Goal: Answer question/provide support

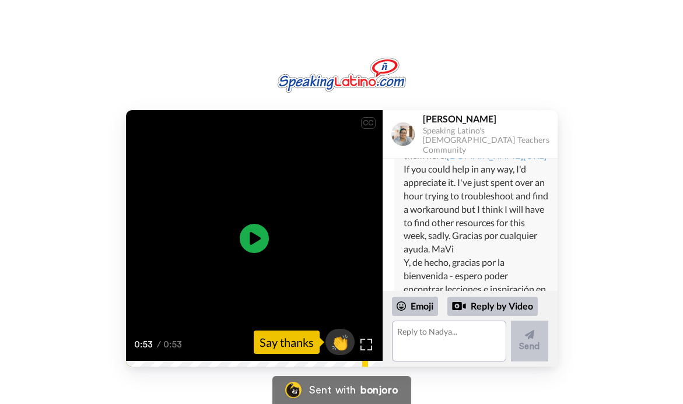
scroll to position [340, 0]
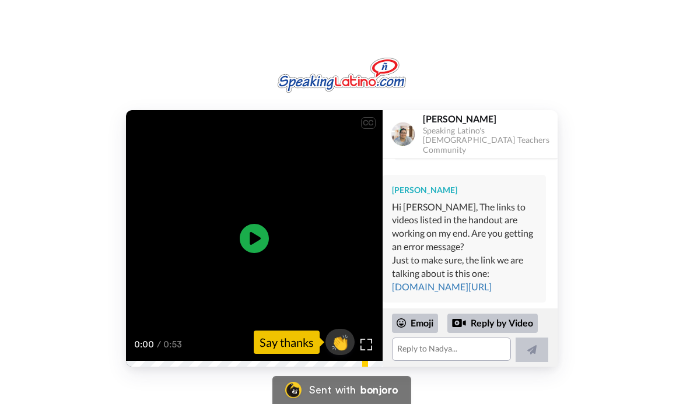
scroll to position [493, 0]
click at [470, 350] on textarea at bounding box center [451, 349] width 119 height 23
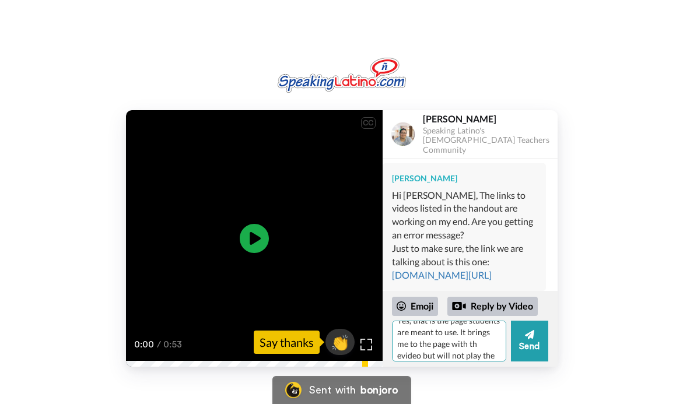
scroll to position [23, 0]
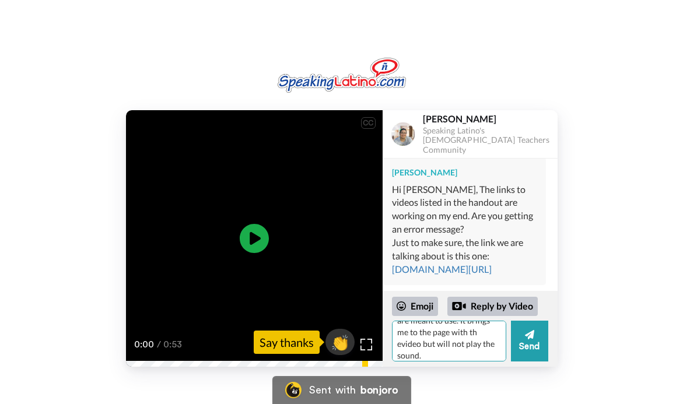
click at [425, 345] on textarea "Yes, that is the page students are meant to use. It brings me to the page with …" at bounding box center [449, 341] width 114 height 41
click at [460, 358] on textarea "Yes, that is the page students are meant to use. It brings me to the page with …" at bounding box center [449, 341] width 114 height 41
type textarea "Yes, that is the page students are meant to use. It brings me to the page with …"
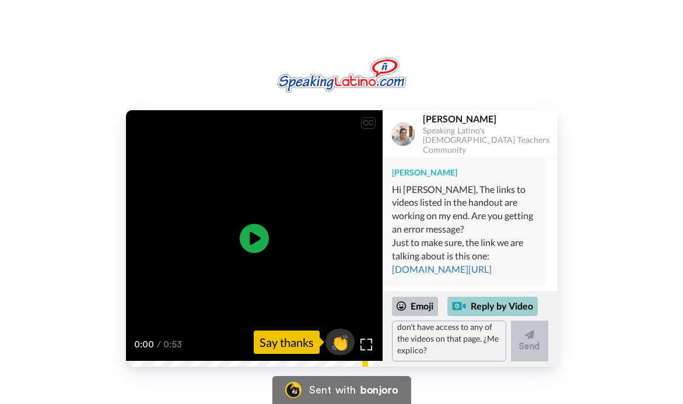
scroll to position [0, 0]
